Goal: Information Seeking & Learning: Learn about a topic

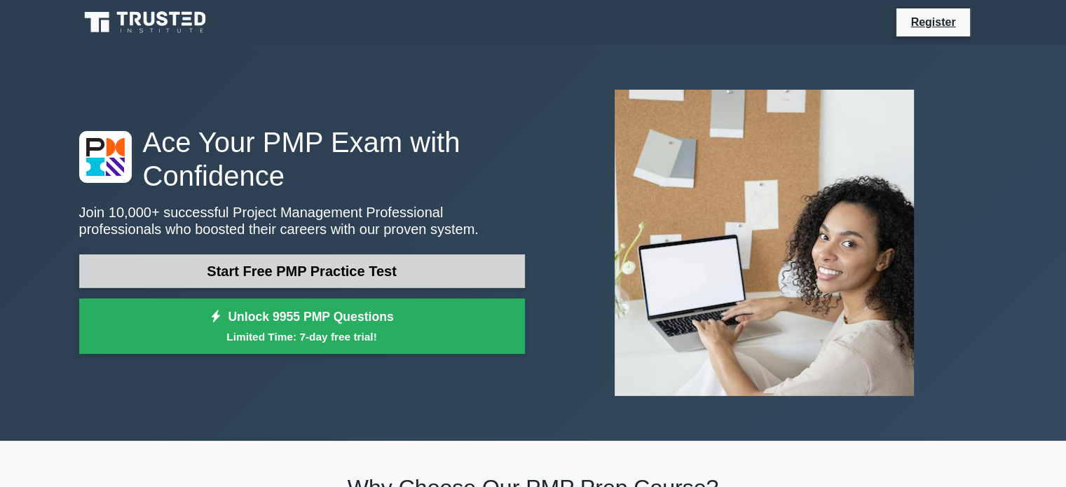
click at [406, 264] on link "Start Free PMP Practice Test" at bounding box center [302, 271] width 446 height 34
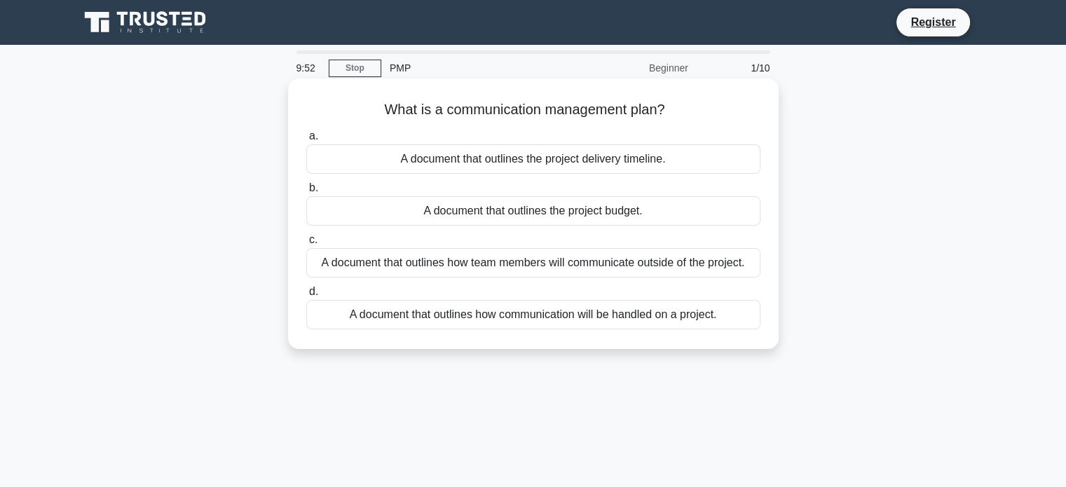
click at [631, 158] on div "A document that outlines the project delivery timeline." at bounding box center [533, 158] width 454 height 29
click at [306, 141] on input "a. A document that outlines the project delivery timeline." at bounding box center [306, 136] width 0 height 9
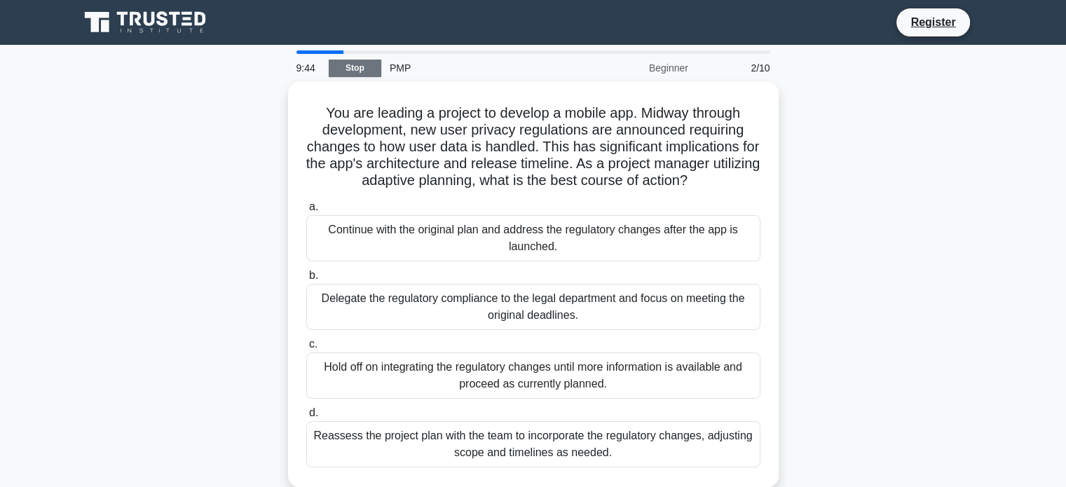
click at [350, 69] on link "Stop" at bounding box center [355, 69] width 53 height 18
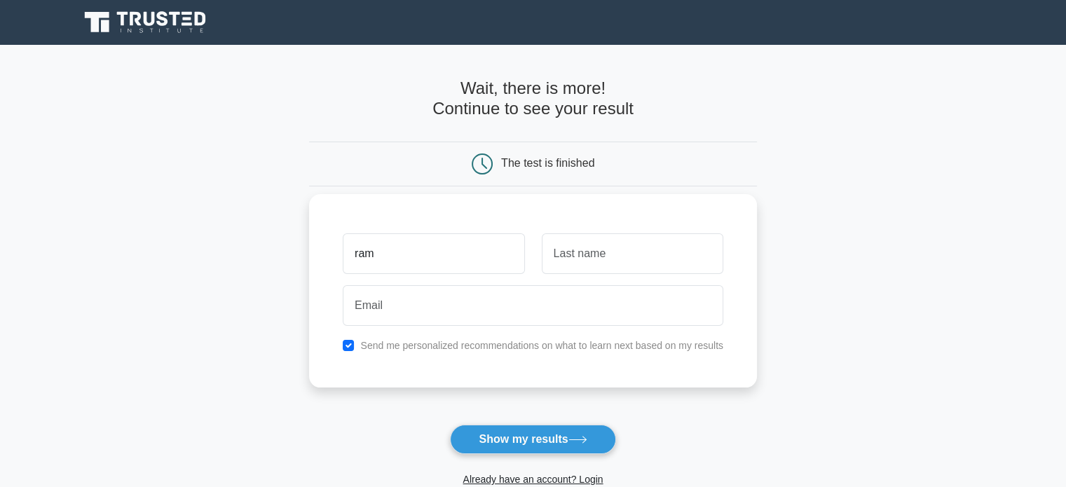
type input "ram"
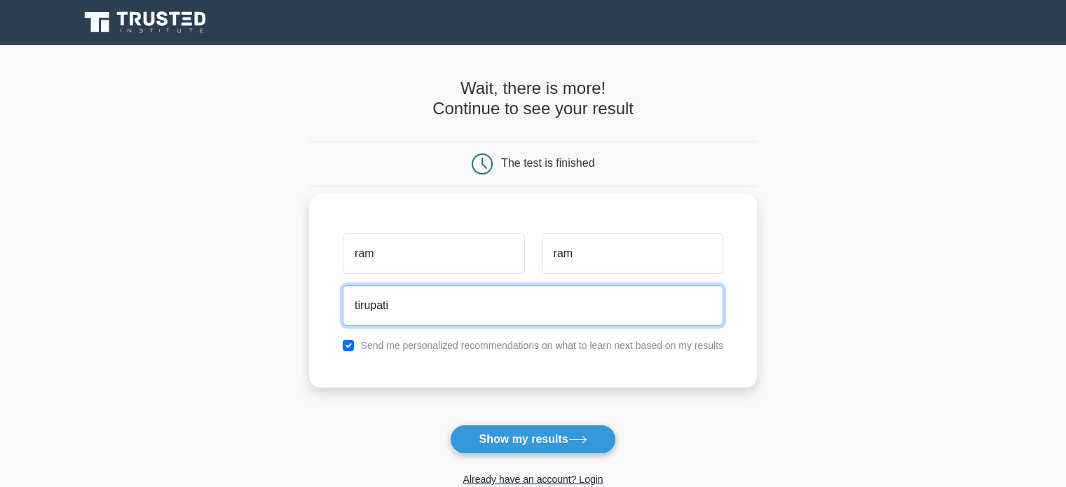
click at [505, 322] on input "tirupati" at bounding box center [533, 305] width 381 height 41
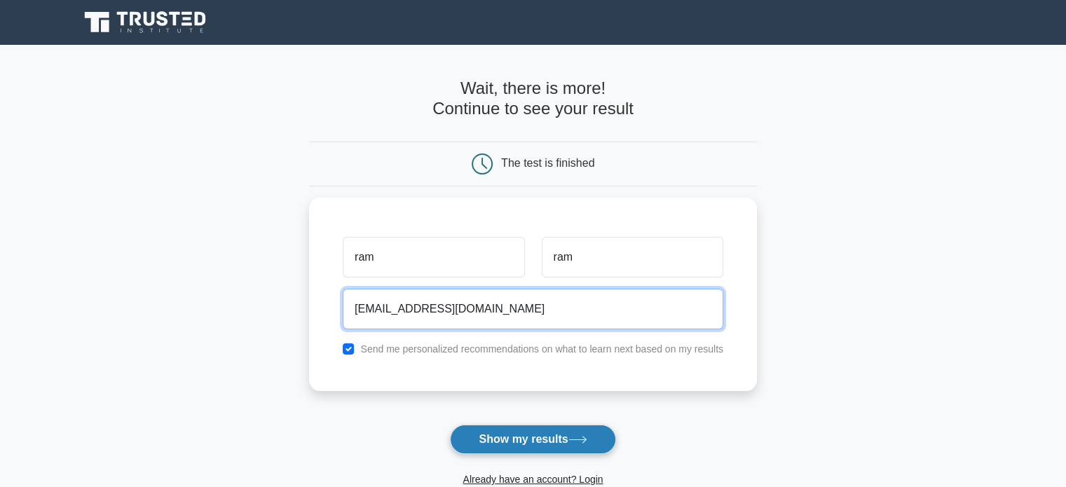
type input "tirupati8104@gmail.com"
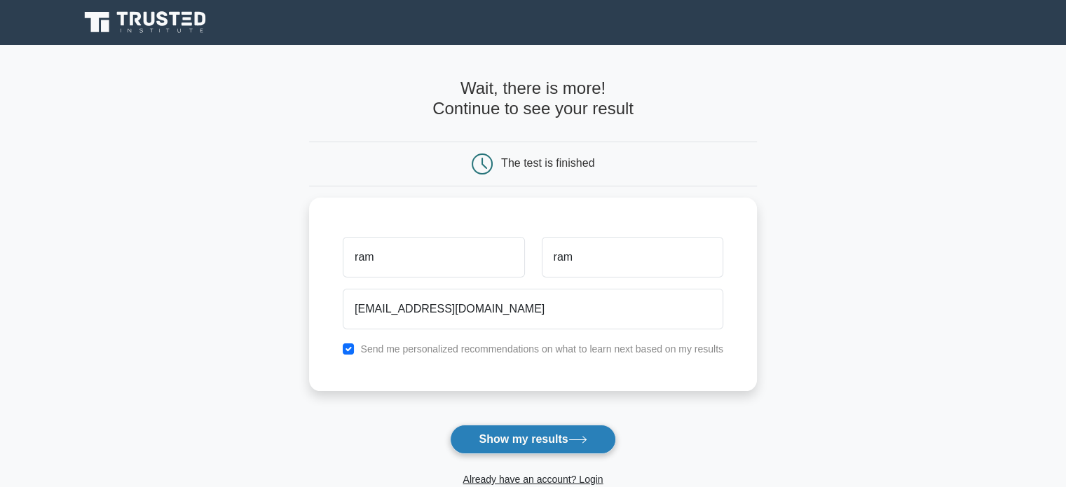
click at [524, 442] on button "Show my results" at bounding box center [532, 439] width 165 height 29
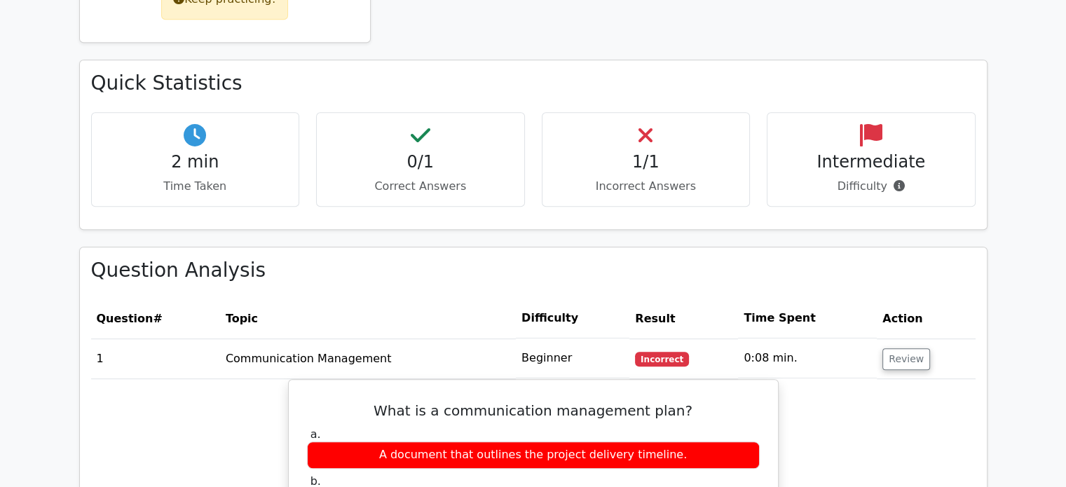
scroll to position [815, 0]
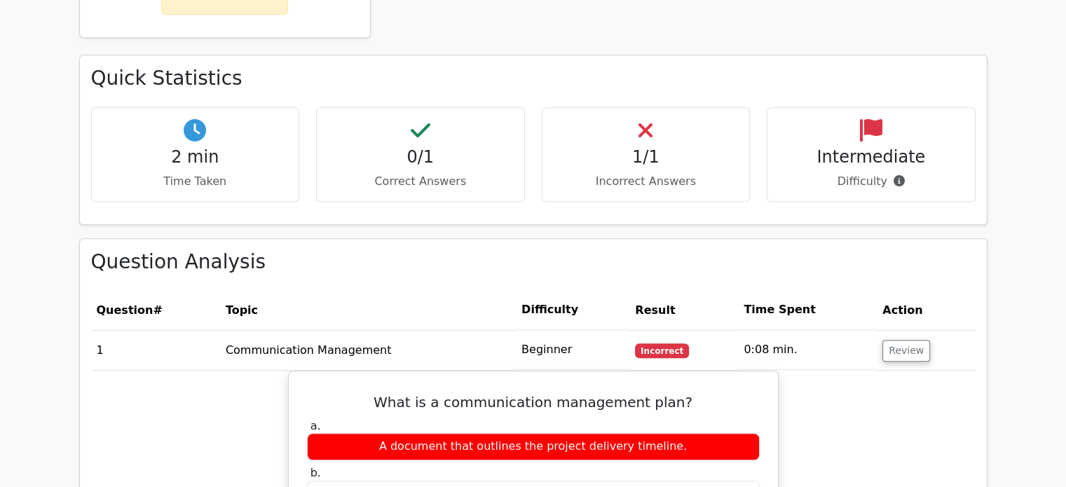
click at [550, 330] on td "Beginner" at bounding box center [573, 350] width 114 height 40
click at [886, 340] on button "Review" at bounding box center [906, 351] width 48 height 22
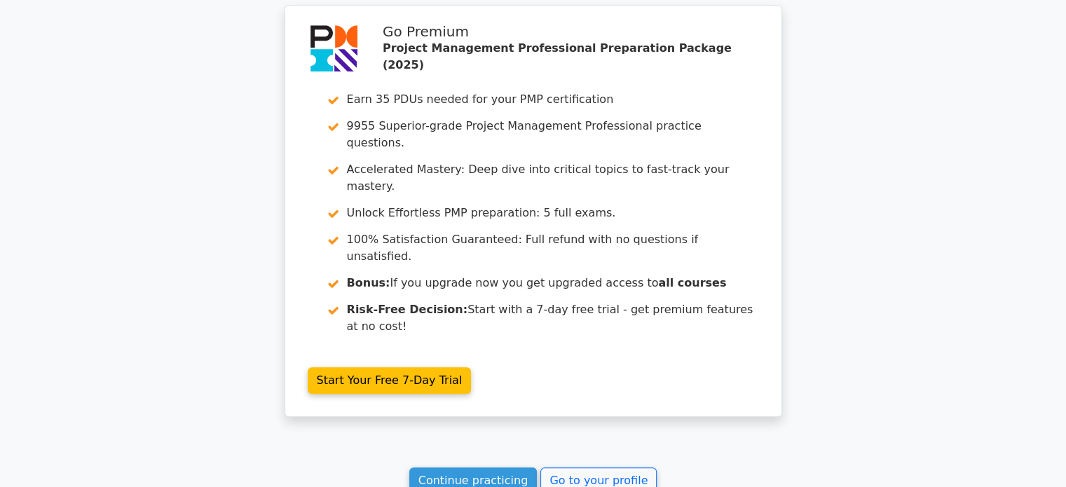
scroll to position [1259, 0]
click at [505, 467] on link "Continue practicing" at bounding box center [473, 480] width 128 height 27
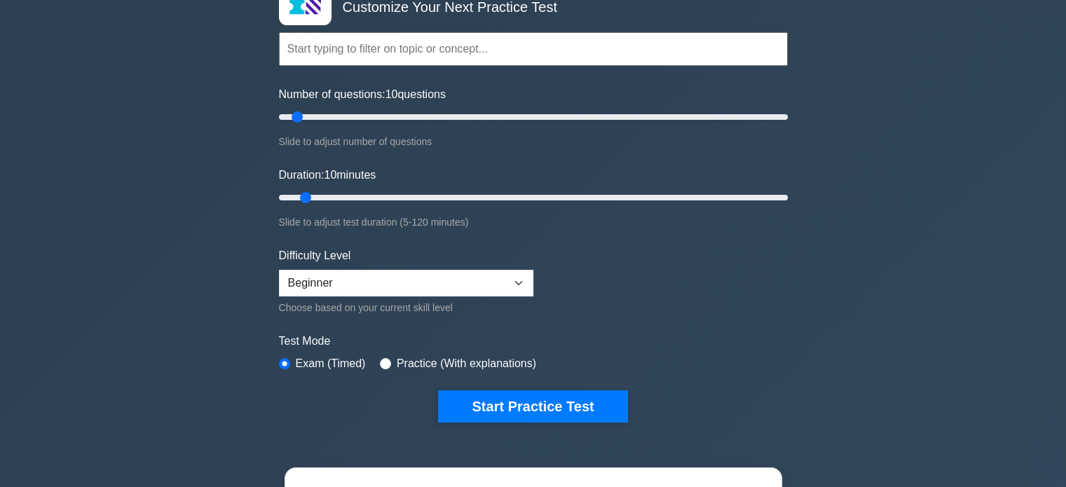
scroll to position [118, 0]
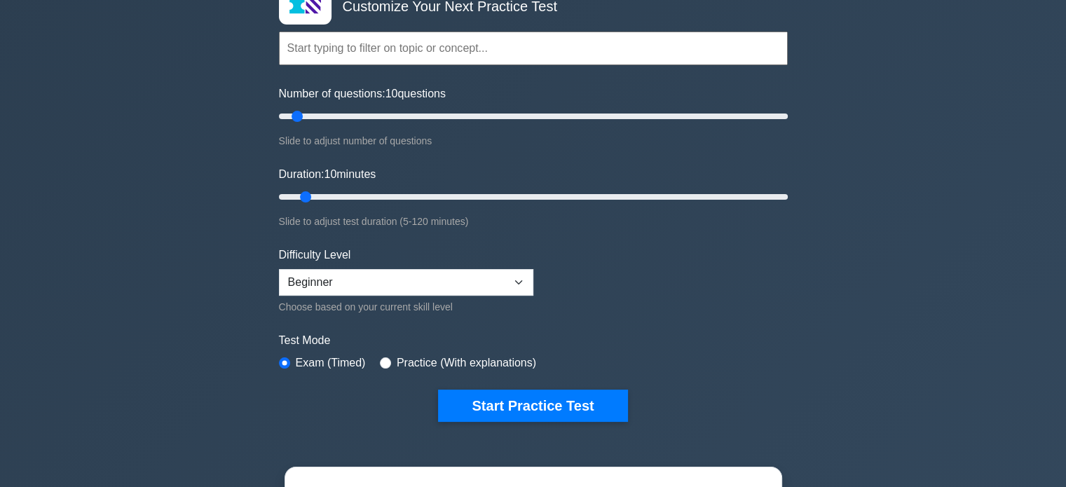
click at [474, 384] on form "Topics Scope Management Time Management Cost Management Quality Management Risk…" at bounding box center [533, 205] width 509 height 433
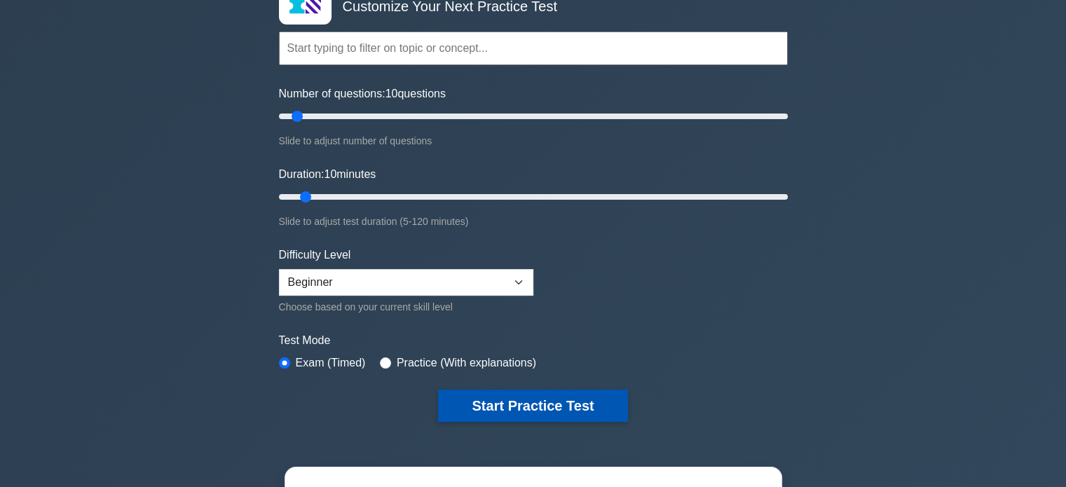
click at [512, 392] on button "Start Practice Test" at bounding box center [532, 406] width 189 height 32
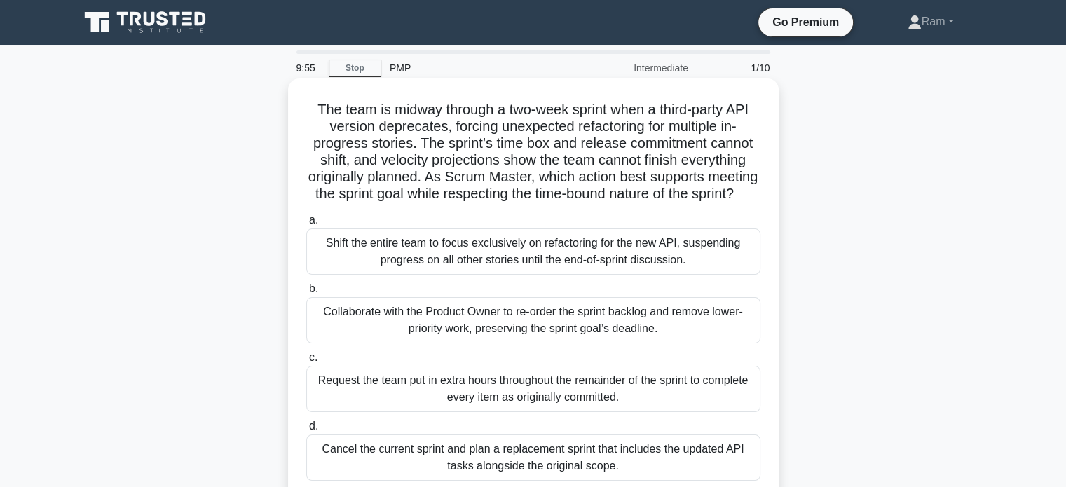
click at [476, 263] on div "Shift the entire team to focus exclusively on refactoring for the new API, susp…" at bounding box center [533, 251] width 454 height 46
click at [306, 225] on input "a. Shift the entire team to focus exclusively on refactoring for the new API, s…" at bounding box center [306, 220] width 0 height 9
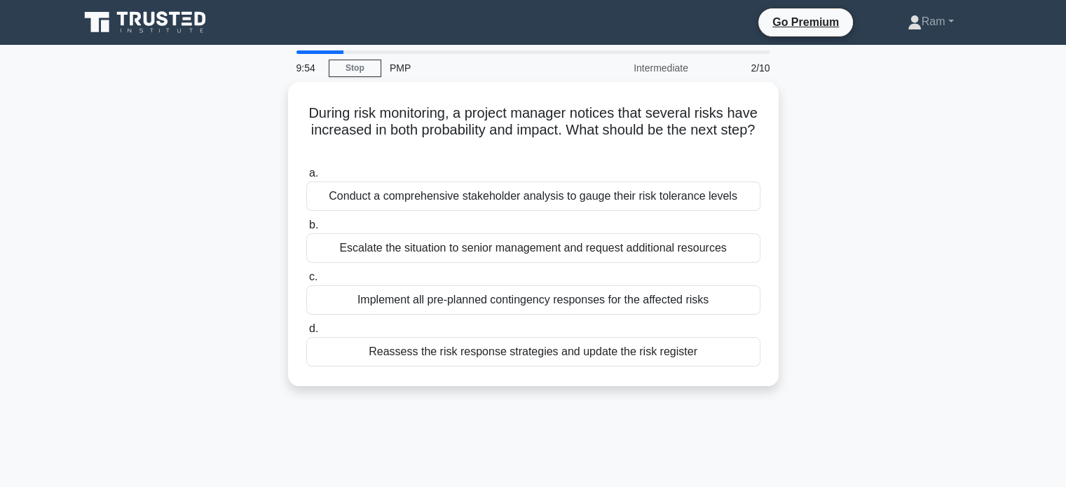
click at [476, 263] on div "a. Conduct a comprehensive stakeholder analysis to gauge their risk tolerance l…" at bounding box center [533, 265] width 471 height 207
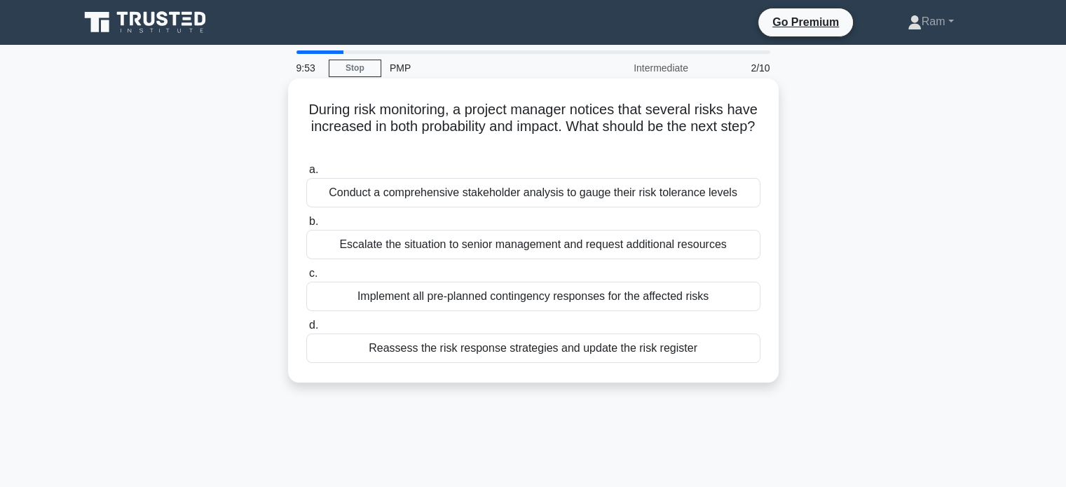
click at [486, 203] on div "Conduct a comprehensive stakeholder analysis to gauge their risk tolerance leve…" at bounding box center [533, 192] width 454 height 29
click at [306, 174] on input "a. Conduct a comprehensive stakeholder analysis to gauge their risk tolerance l…" at bounding box center [306, 169] width 0 height 9
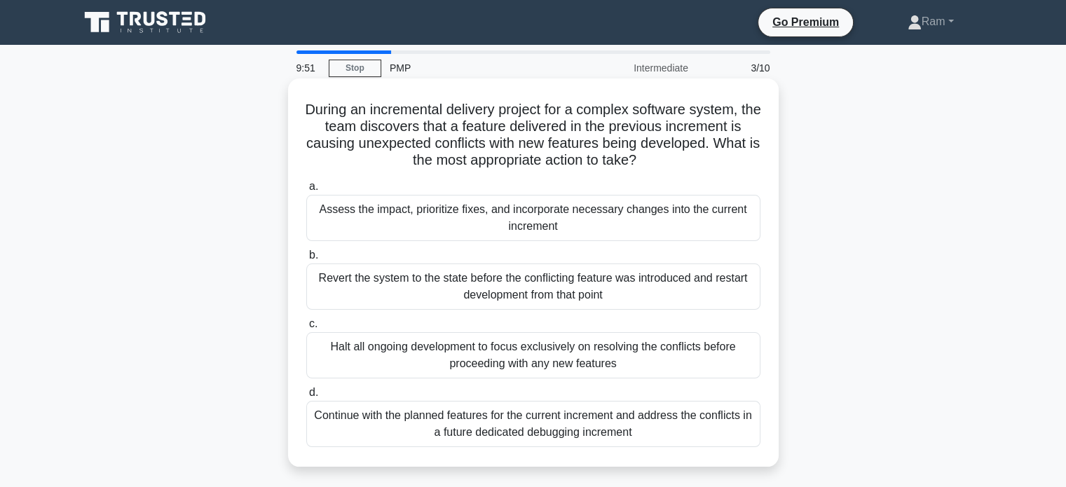
click at [491, 212] on div "Assess the impact, prioritize fixes, and incorporate necessary changes into the…" at bounding box center [533, 218] width 454 height 46
click at [306, 191] on input "a. Assess the impact, prioritize fixes, and incorporate necessary changes into …" at bounding box center [306, 186] width 0 height 9
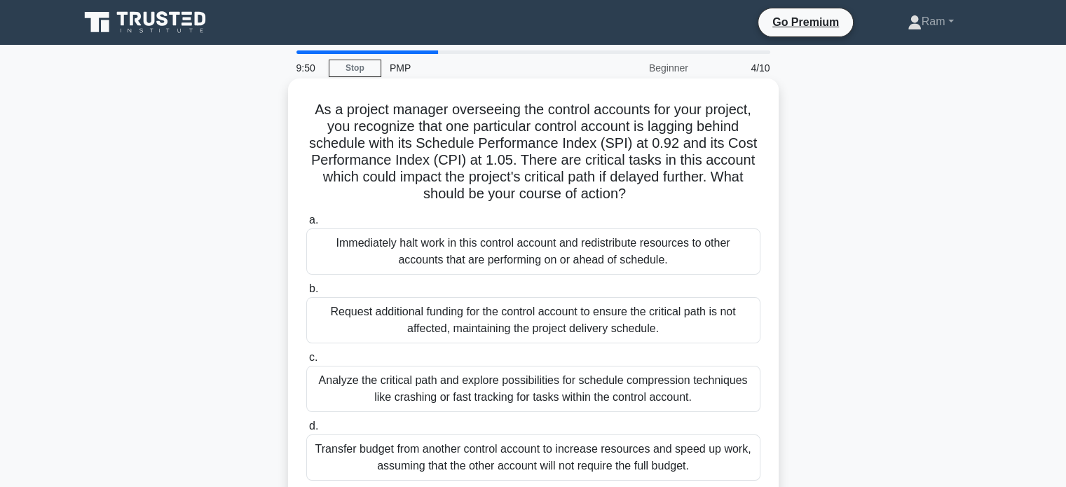
click at [505, 265] on div "Immediately halt work in this control account and redistribute resources to oth…" at bounding box center [533, 251] width 454 height 46
click at [306, 225] on input "a. Immediately halt work in this control account and redistribute resources to …" at bounding box center [306, 220] width 0 height 9
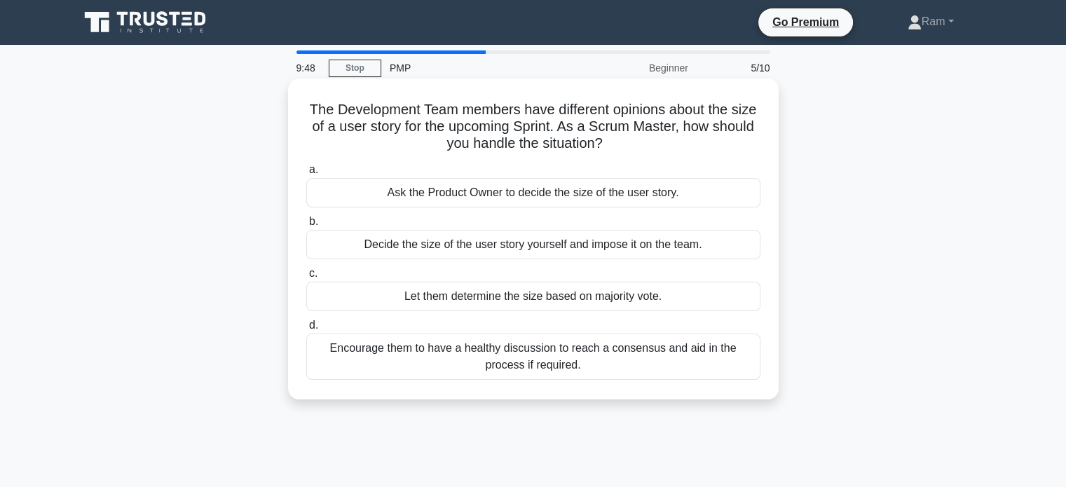
click at [524, 294] on div "Let them determine the size based on majority vote." at bounding box center [533, 296] width 454 height 29
click at [306, 278] on input "c. Let them determine the size based on majority vote." at bounding box center [306, 273] width 0 height 9
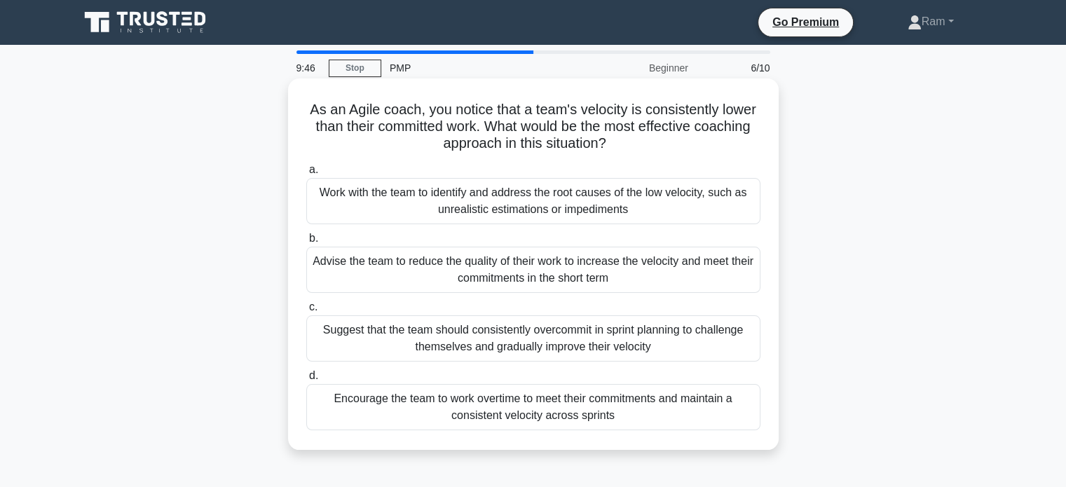
click at [529, 336] on div "Suggest that the team should consistently overcommit in sprint planning to chal…" at bounding box center [533, 338] width 454 height 46
click at [306, 312] on input "c. Suggest that the team should consistently overcommit in sprint planning to c…" at bounding box center [306, 307] width 0 height 9
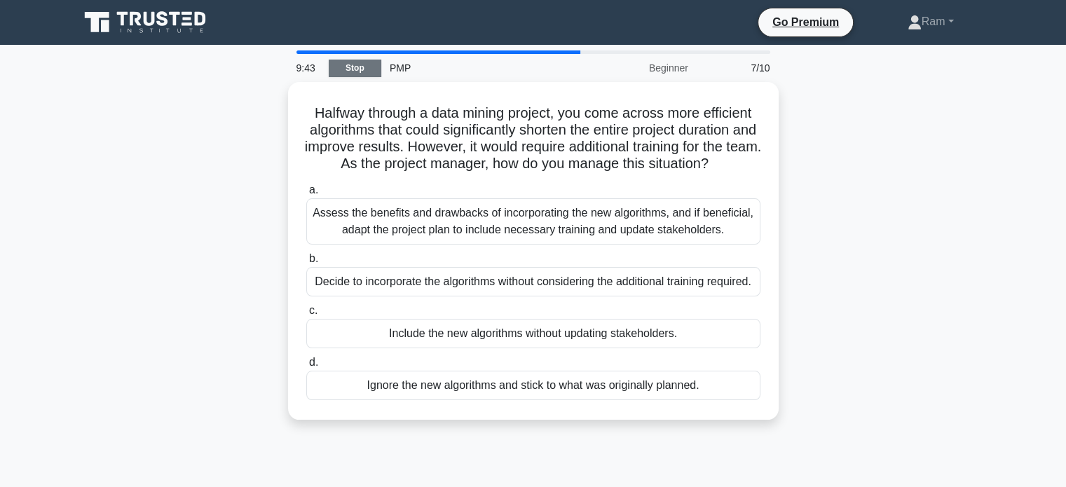
click at [368, 66] on link "Stop" at bounding box center [355, 69] width 53 height 18
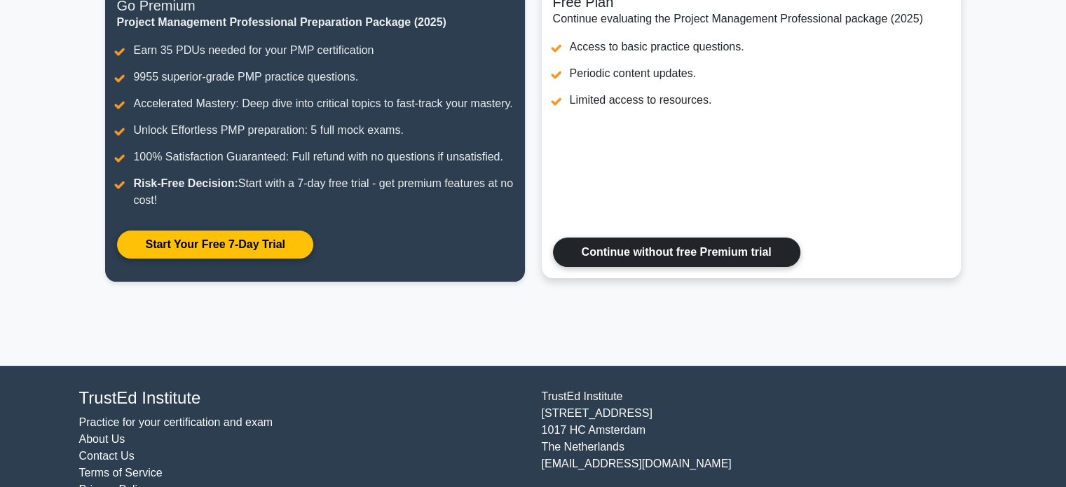
scroll to position [204, 0]
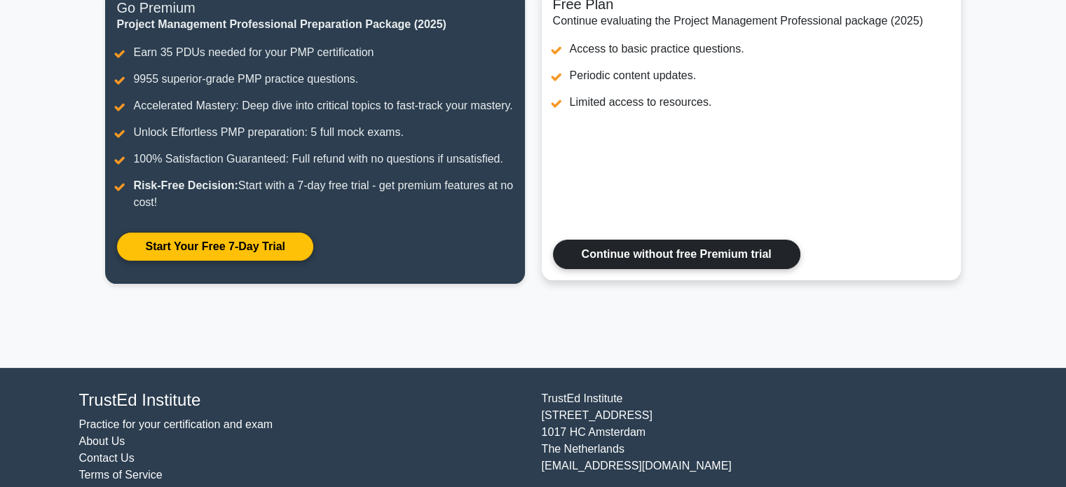
click at [653, 269] on link "Continue without free Premium trial" at bounding box center [676, 254] width 247 height 29
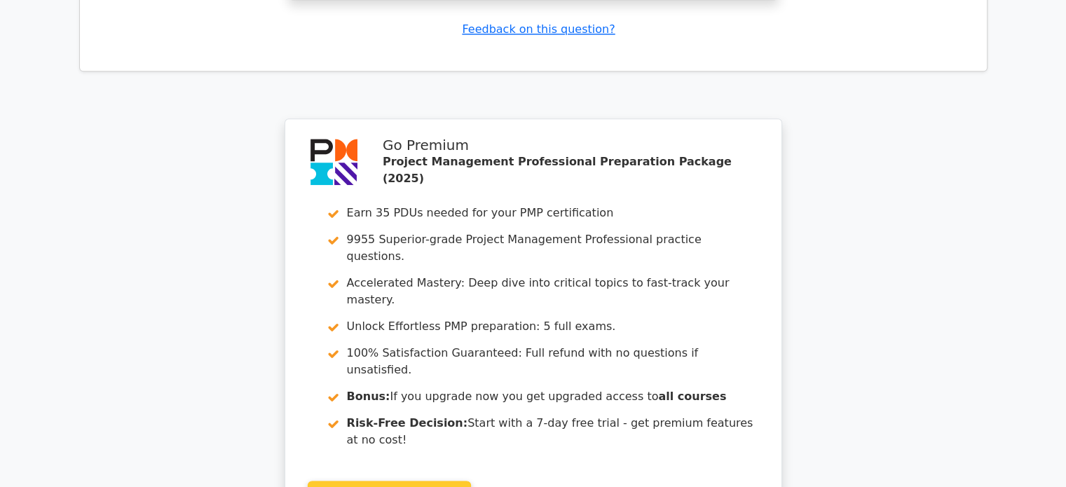
scroll to position [1766, 0]
